Goal: Find specific page/section: Find specific page/section

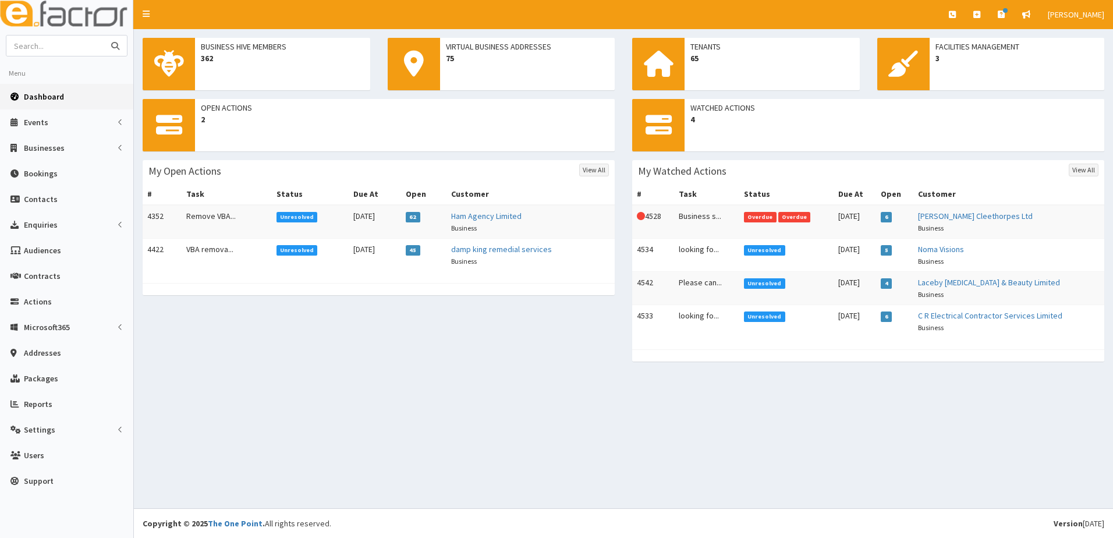
click at [62, 46] on input "text" at bounding box center [55, 45] width 98 height 20
type input "jennie croft"
click at [104, 35] on button "submit" at bounding box center [115, 45] width 23 height 20
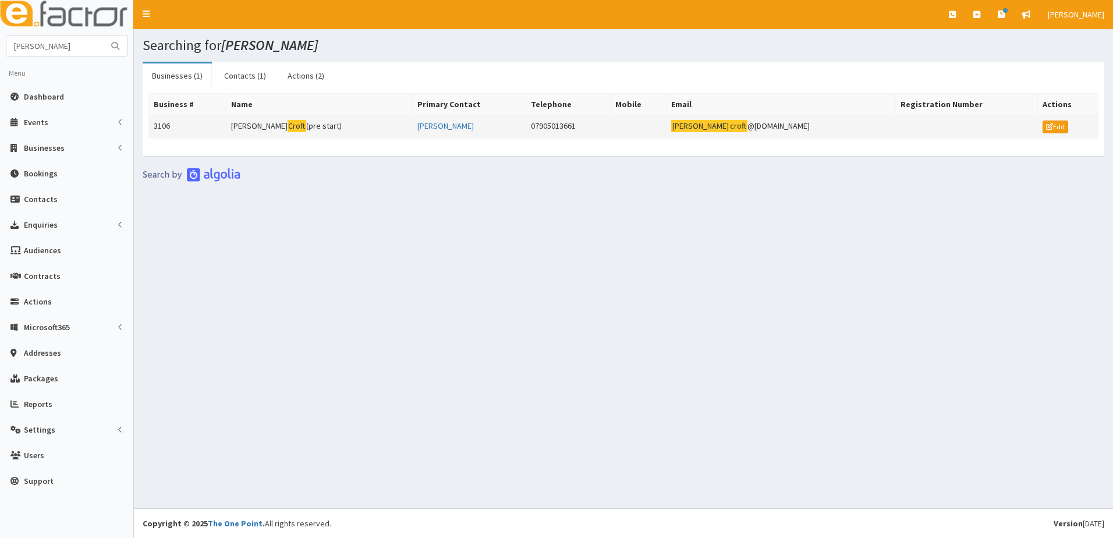
click at [166, 131] on td "3106" at bounding box center [187, 126] width 77 height 23
